Goal: Information Seeking & Learning: Understand process/instructions

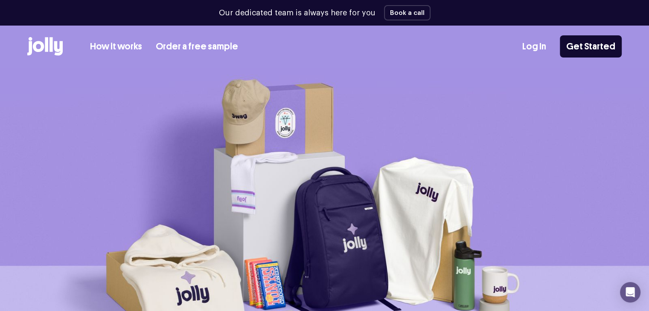
click at [173, 43] on link "Order a free sample" at bounding box center [197, 47] width 82 height 14
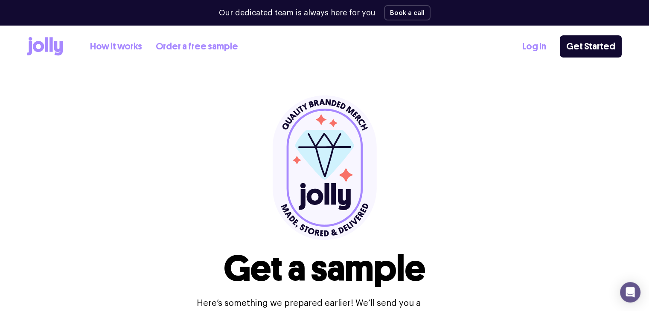
click at [118, 46] on link "How it works" at bounding box center [116, 47] width 52 height 14
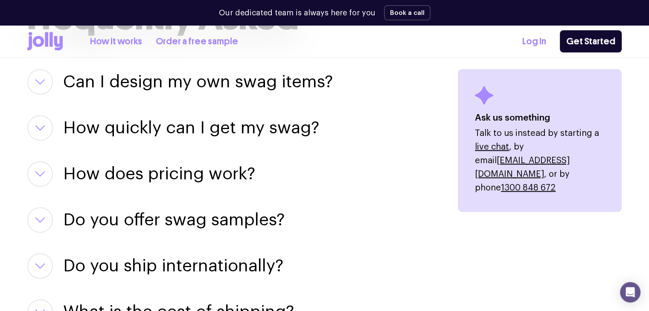
scroll to position [1104, 0]
click at [211, 171] on h3 "How does pricing work?" at bounding box center [159, 175] width 192 height 26
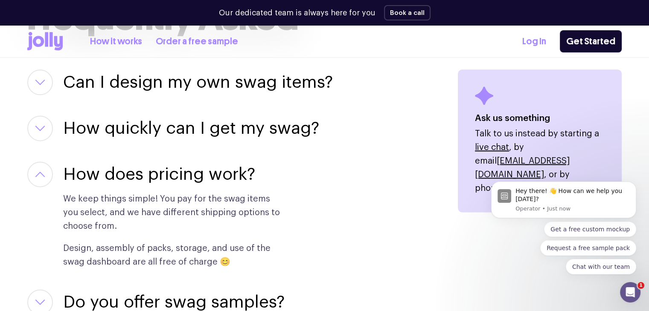
scroll to position [0, 0]
